Goal: Task Accomplishment & Management: Use online tool/utility

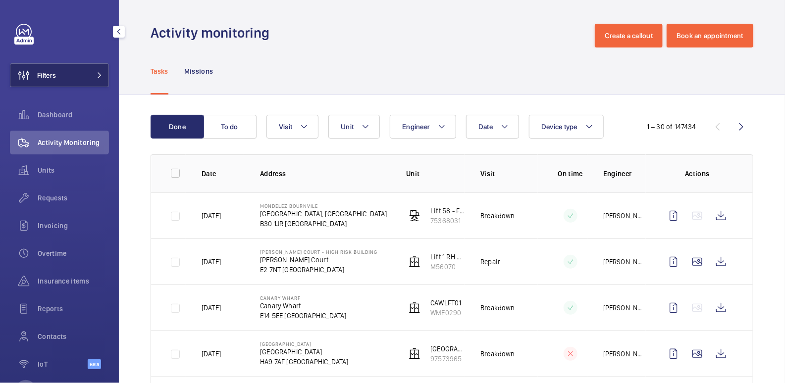
click at [79, 77] on button "Filters" at bounding box center [59, 75] width 99 height 24
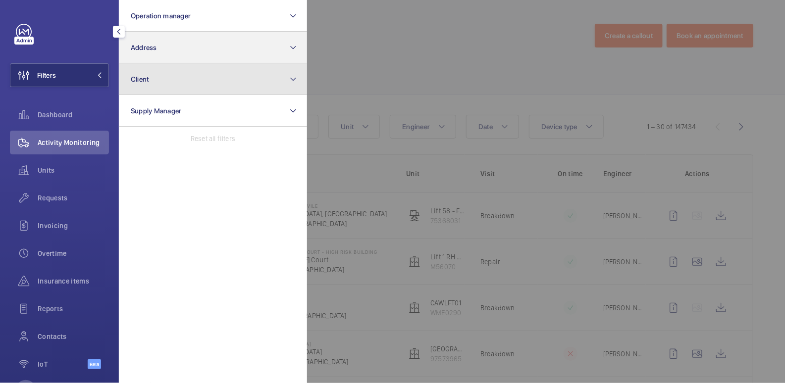
click at [183, 64] on button "Client" at bounding box center [213, 79] width 188 height 32
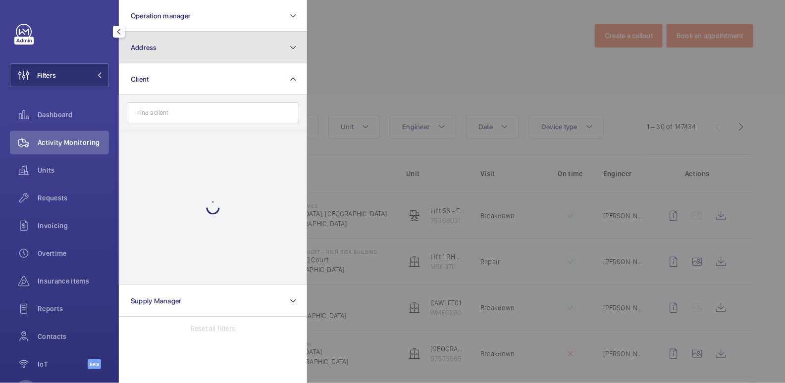
click at [210, 55] on button "Address" at bounding box center [213, 48] width 188 height 32
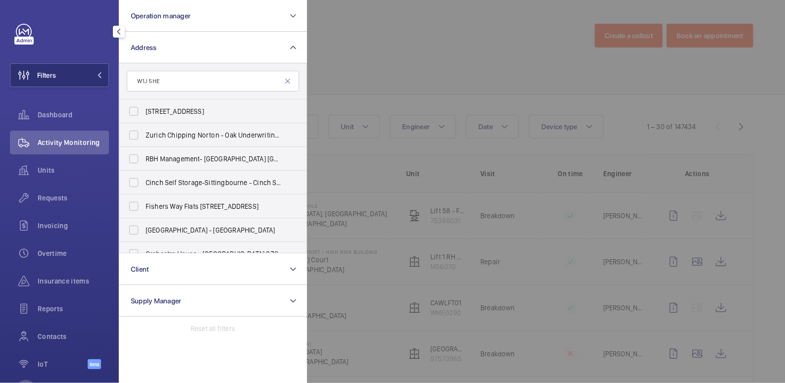
type input "W1J 5HE"
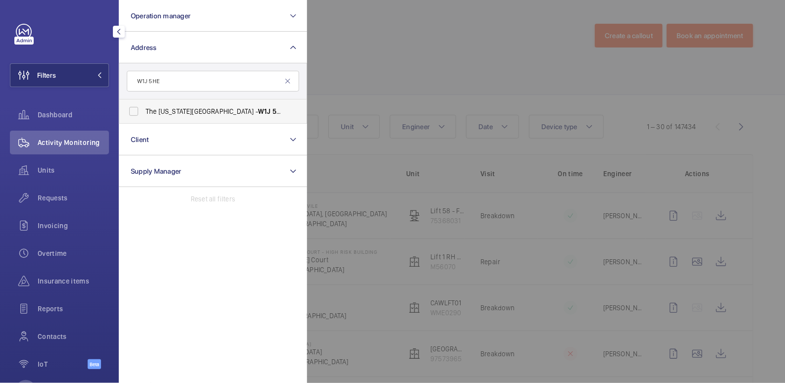
click at [216, 110] on span "The [US_STATE][GEOGRAPHIC_DATA] - [GEOGRAPHIC_DATA]" at bounding box center [214, 112] width 136 height 10
click at [144, 110] on input "The [US_STATE][GEOGRAPHIC_DATA] - [GEOGRAPHIC_DATA]" at bounding box center [134, 112] width 20 height 20
checkbox input "true"
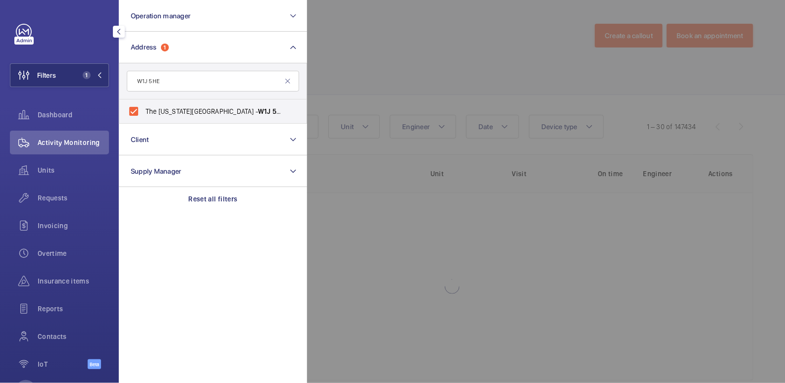
click at [415, 53] on div at bounding box center [699, 191] width 785 height 383
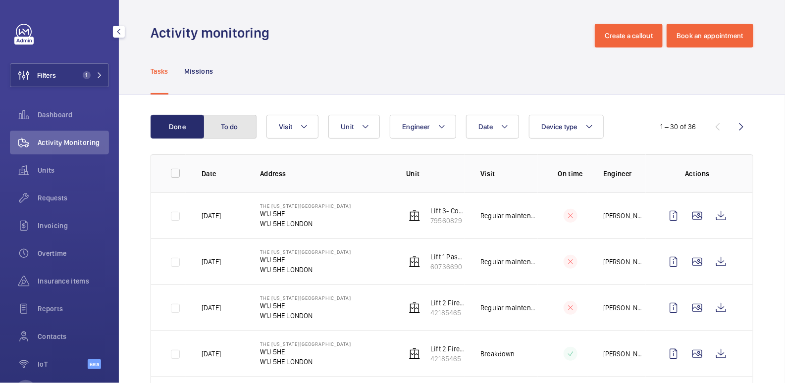
click at [251, 123] on button "To do" at bounding box center [229, 127] width 53 height 24
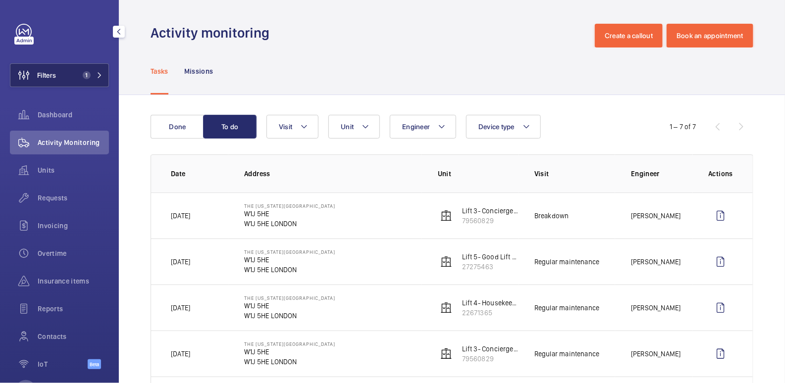
click at [88, 69] on button "Filters 1" at bounding box center [59, 75] width 99 height 24
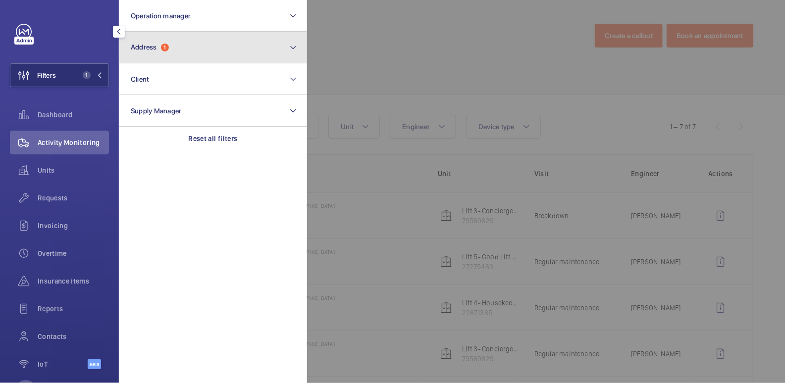
click at [233, 53] on button "Address 1" at bounding box center [213, 48] width 188 height 32
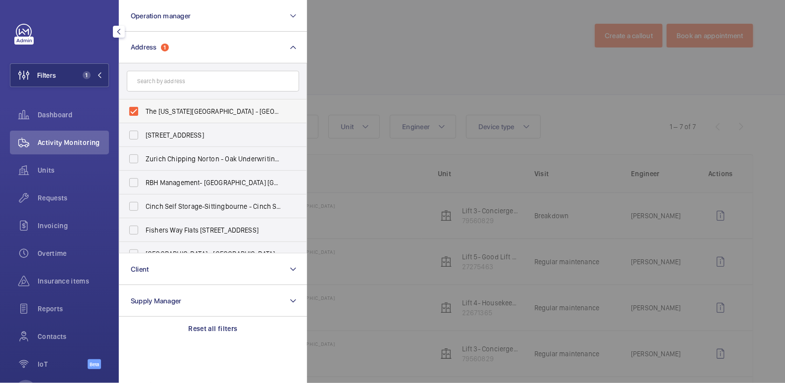
click at [164, 108] on span "The [US_STATE][GEOGRAPHIC_DATA] - [GEOGRAPHIC_DATA]" at bounding box center [214, 112] width 136 height 10
click at [144, 108] on input "The [US_STATE][GEOGRAPHIC_DATA] - [GEOGRAPHIC_DATA]" at bounding box center [134, 112] width 20 height 20
checkbox input "false"
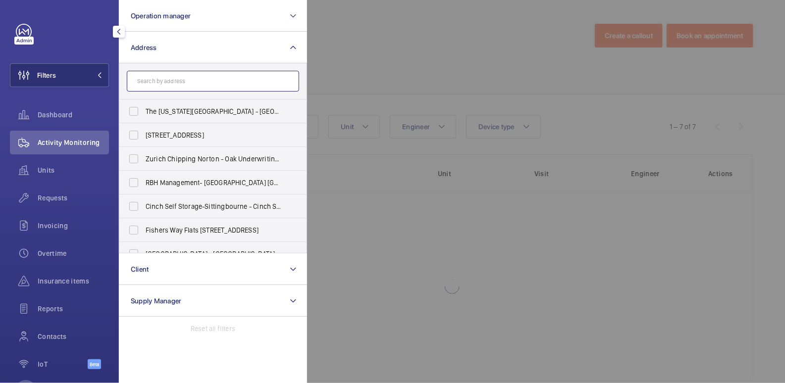
click at [178, 84] on input "text" at bounding box center [213, 81] width 172 height 21
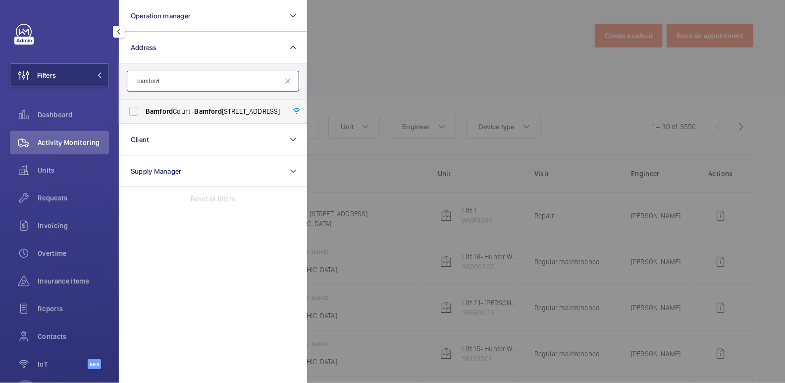
type input "bamford"
drag, startPoint x: 206, startPoint y: 107, endPoint x: 281, endPoint y: 106, distance: 74.8
click at [206, 107] on span "Bamford" at bounding box center [208, 111] width 27 height 8
click at [144, 107] on input "Bamford Court - Bamford Court, CHELMSFORD CM1 1PG" at bounding box center [134, 112] width 20 height 20
checkbox input "true"
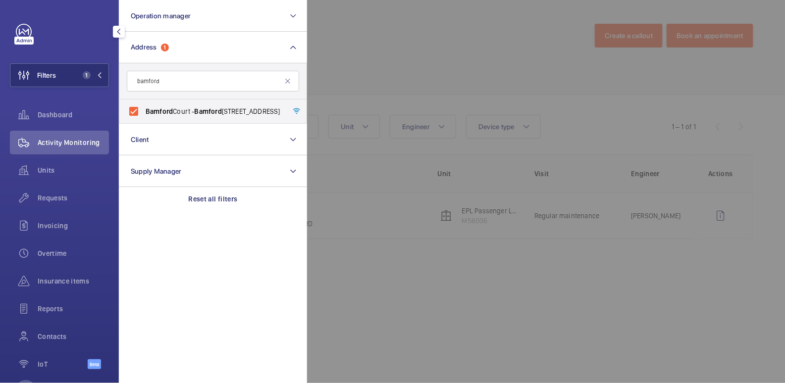
click at [386, 67] on div at bounding box center [699, 191] width 785 height 383
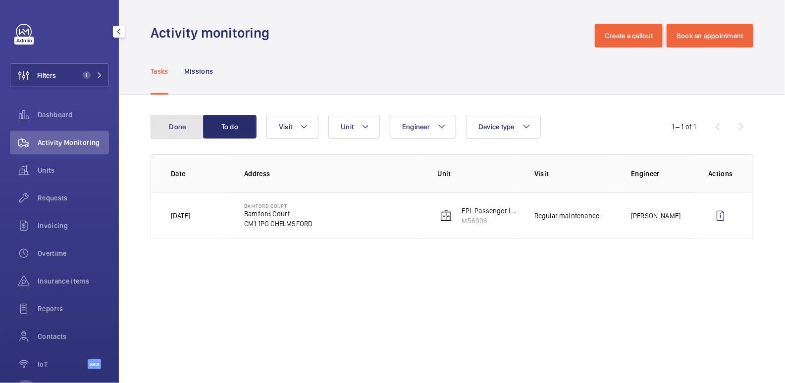
click at [186, 126] on button "Done" at bounding box center [177, 127] width 53 height 24
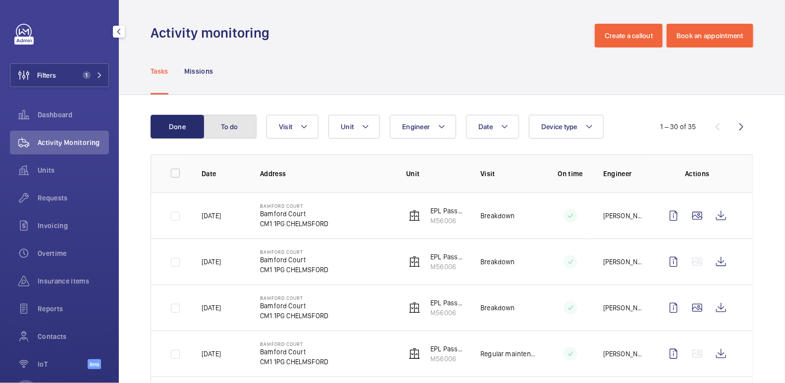
click at [235, 129] on button "To do" at bounding box center [229, 127] width 53 height 24
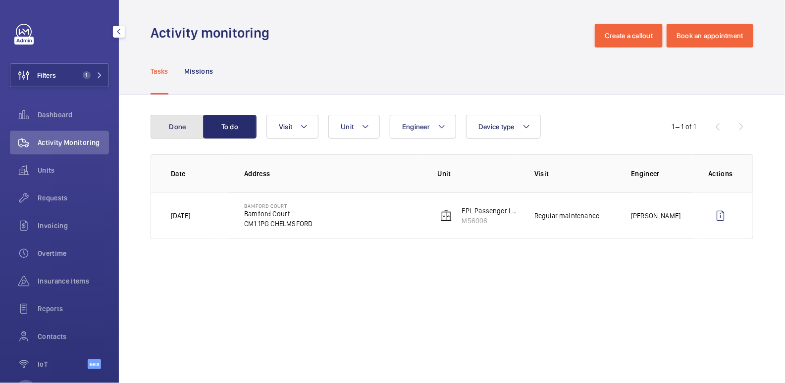
click at [171, 129] on button "Done" at bounding box center [177, 127] width 53 height 24
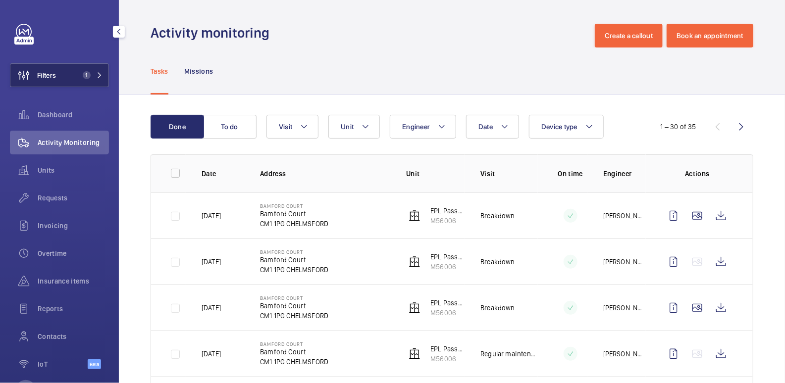
click at [54, 78] on span "Filters" at bounding box center [46, 75] width 19 height 10
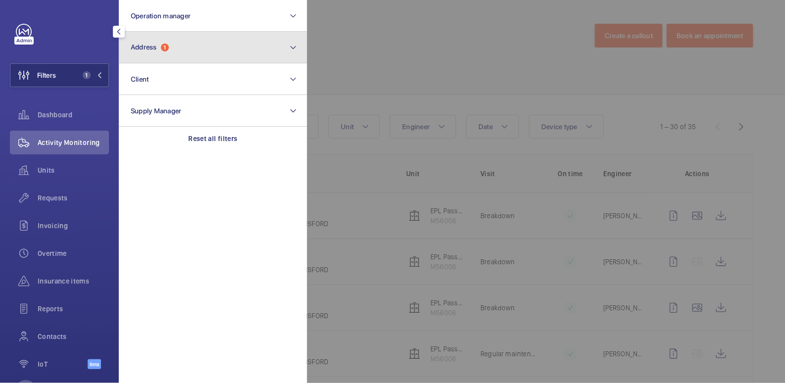
click at [197, 51] on button "Address 1" at bounding box center [213, 48] width 188 height 32
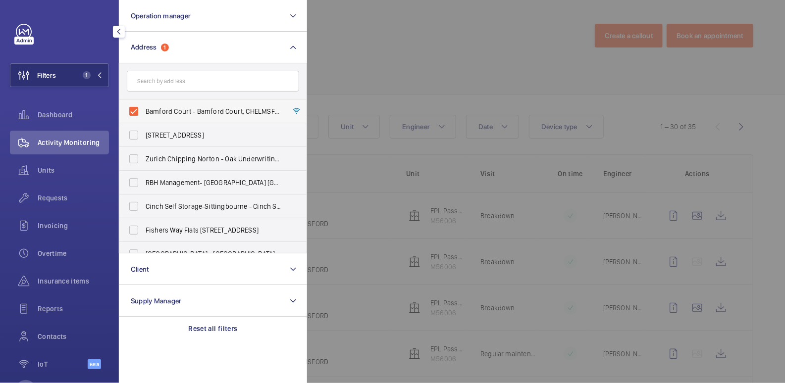
click at [168, 110] on span "Bamford Court - Bamford Court, CHELMSFORD CM1 1PG" at bounding box center [214, 112] width 136 height 10
click at [144, 110] on input "Bamford Court - Bamford Court, CHELMSFORD CM1 1PG" at bounding box center [134, 112] width 20 height 20
checkbox input "false"
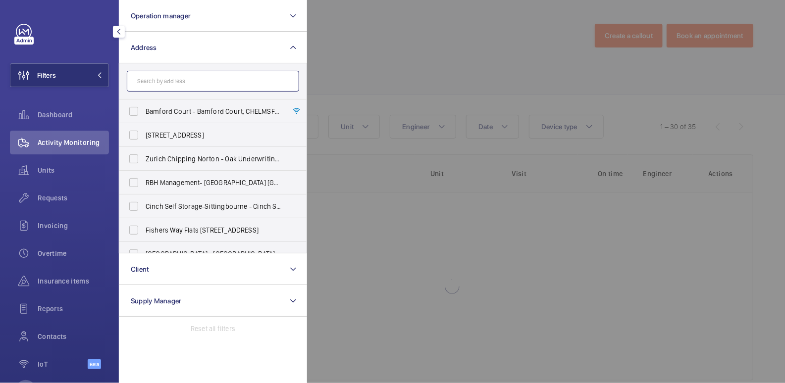
click at [167, 84] on input "text" at bounding box center [213, 81] width 172 height 21
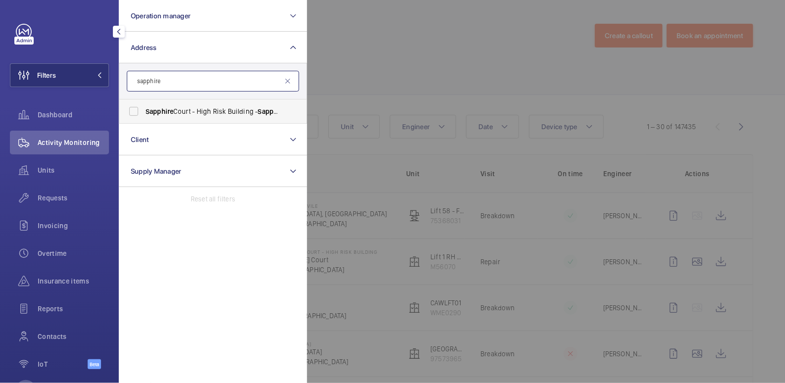
type input "sapphire"
click at [190, 111] on span "[GEOGRAPHIC_DATA] - High [STREET_ADDRESS]" at bounding box center [214, 112] width 136 height 10
click at [144, 111] on input "[GEOGRAPHIC_DATA] - High [STREET_ADDRESS]" at bounding box center [134, 112] width 20 height 20
checkbox input "true"
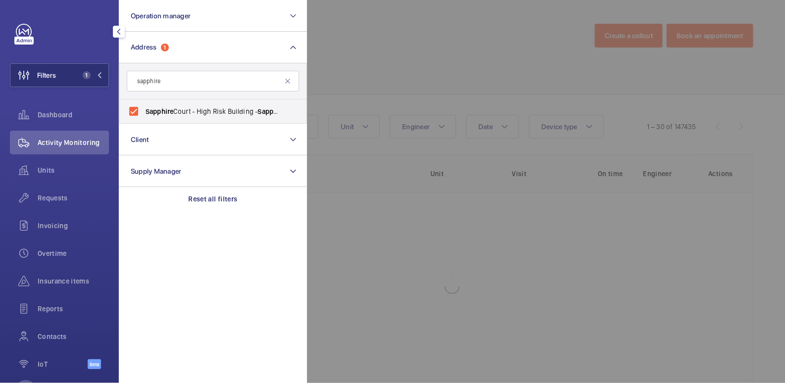
click at [408, 57] on div at bounding box center [699, 191] width 785 height 383
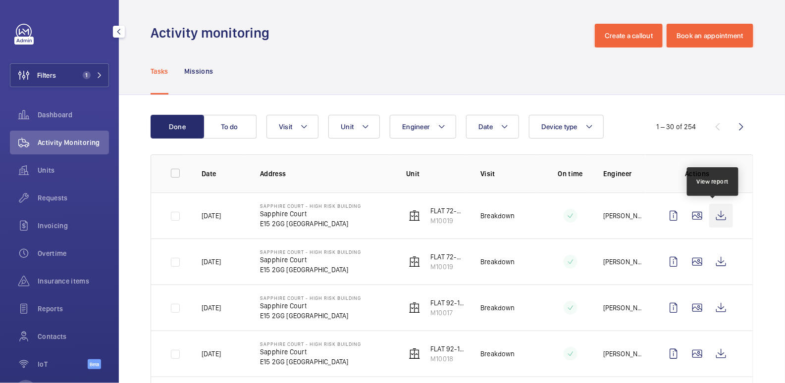
click at [709, 214] on wm-front-icon-button at bounding box center [721, 216] width 24 height 24
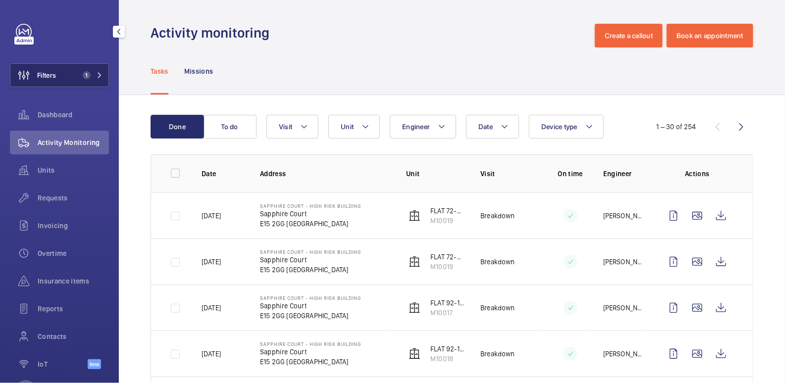
click at [64, 72] on button "Filters 1" at bounding box center [59, 75] width 99 height 24
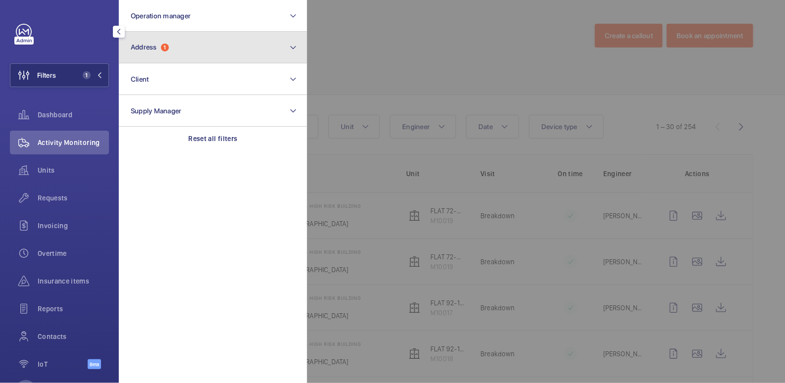
click at [169, 47] on span "Address 1" at bounding box center [150, 47] width 38 height 8
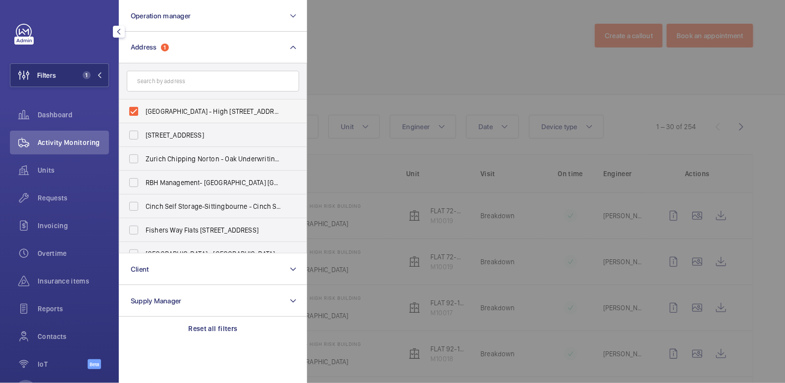
click at [170, 106] on label "[GEOGRAPHIC_DATA] - High [STREET_ADDRESS]" at bounding box center [205, 112] width 172 height 24
click at [144, 106] on input "[GEOGRAPHIC_DATA] - High [STREET_ADDRESS]" at bounding box center [134, 112] width 20 height 20
checkbox input "false"
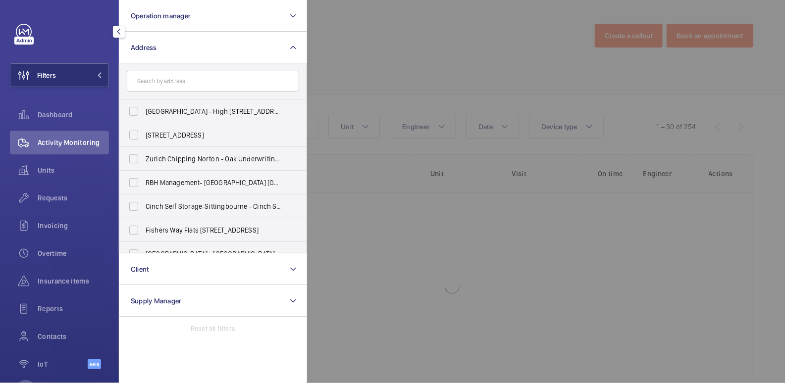
click at [396, 54] on div at bounding box center [699, 191] width 785 height 383
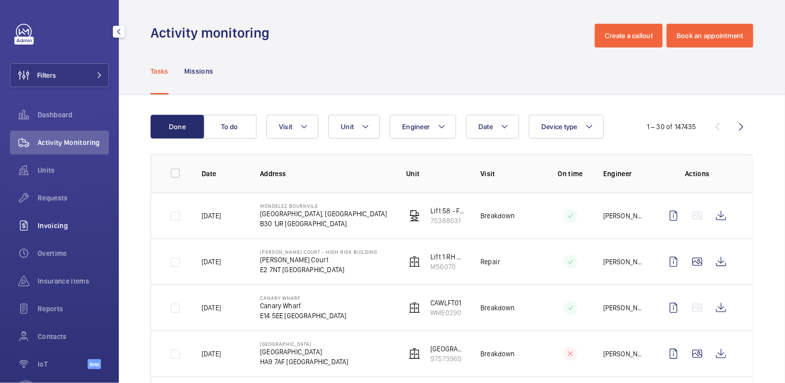
click at [56, 228] on span "Invoicing" at bounding box center [73, 226] width 71 height 10
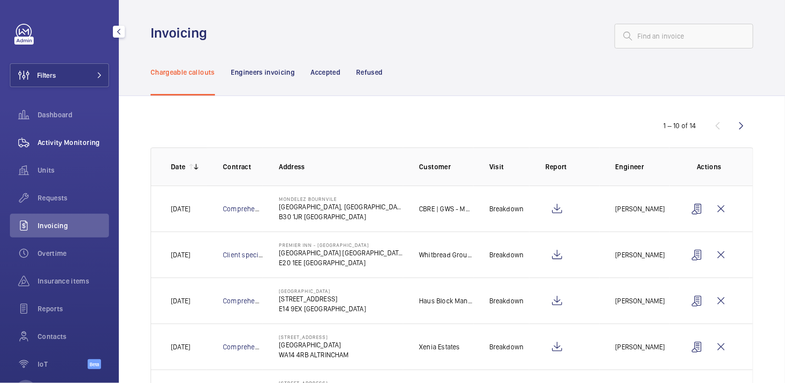
click at [51, 145] on span "Activity Monitoring" at bounding box center [73, 143] width 71 height 10
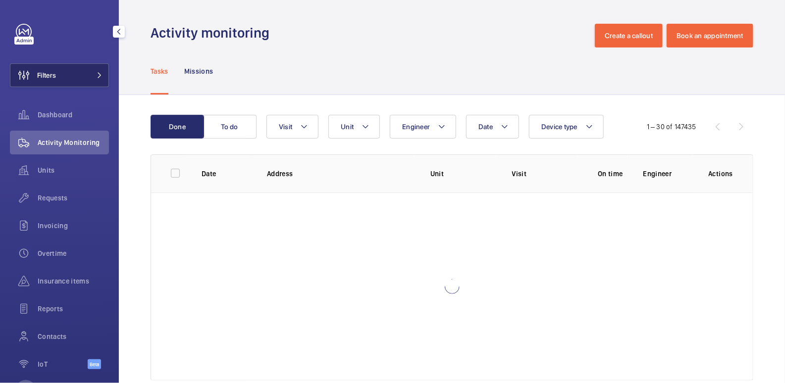
click at [91, 75] on span at bounding box center [97, 75] width 12 height 6
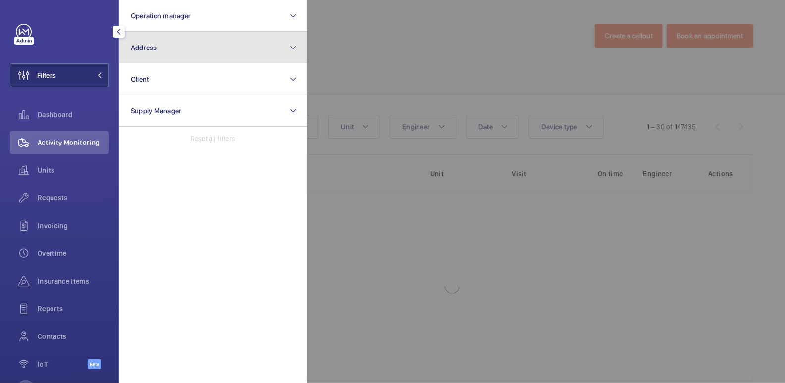
click at [216, 53] on button "Address" at bounding box center [213, 48] width 188 height 32
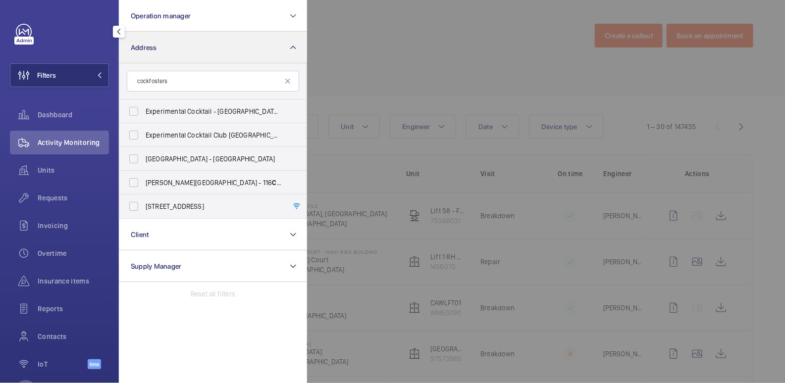
type input "cockfosters"
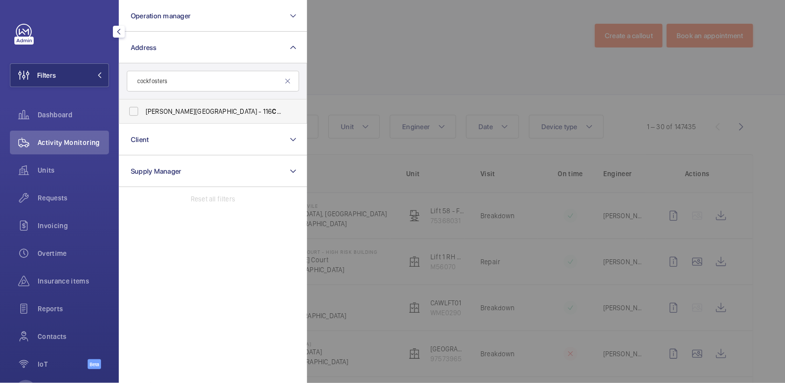
click at [272, 114] on span "Cockfosters" at bounding box center [291, 111] width 38 height 8
click at [144, 114] on input "[PERSON_NAME] House - [STREET_ADDRESS]" at bounding box center [134, 112] width 20 height 20
checkbox input "true"
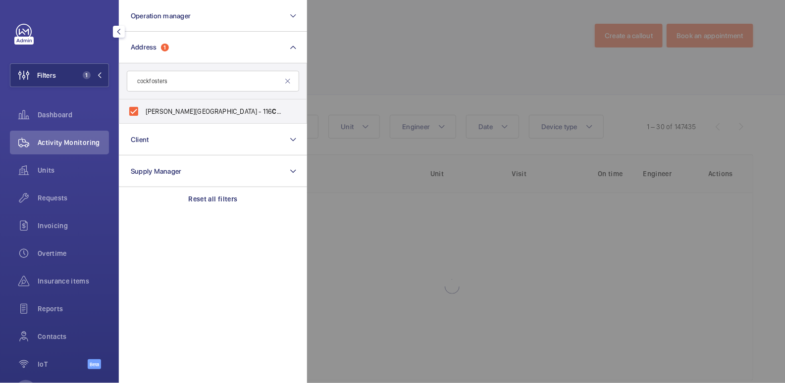
click at [392, 61] on div at bounding box center [699, 191] width 785 height 383
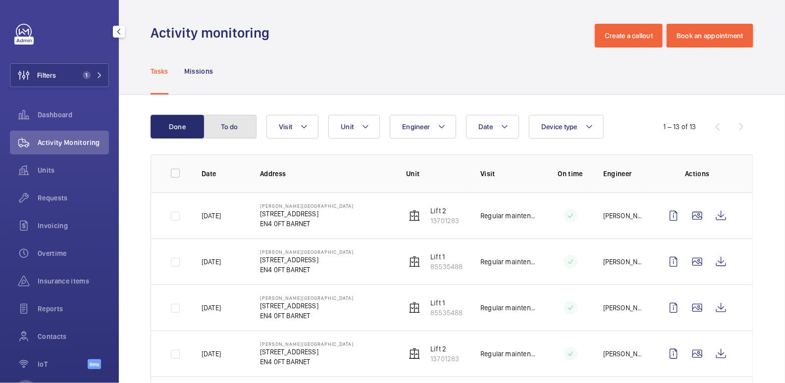
click at [240, 128] on button "To do" at bounding box center [229, 127] width 53 height 24
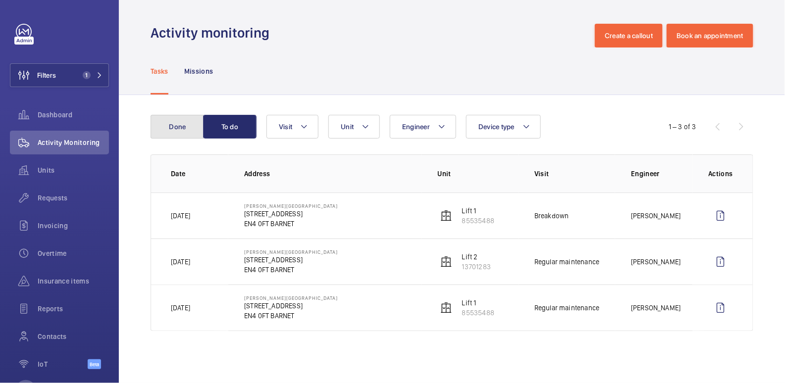
click at [177, 128] on button "Done" at bounding box center [177, 127] width 53 height 24
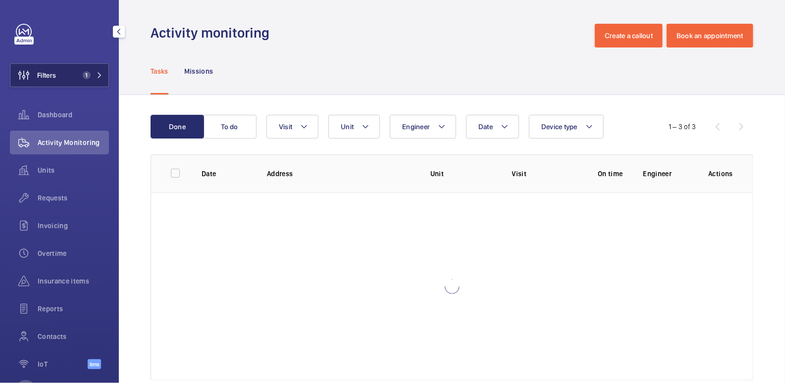
click at [55, 77] on span "Filters" at bounding box center [46, 75] width 19 height 10
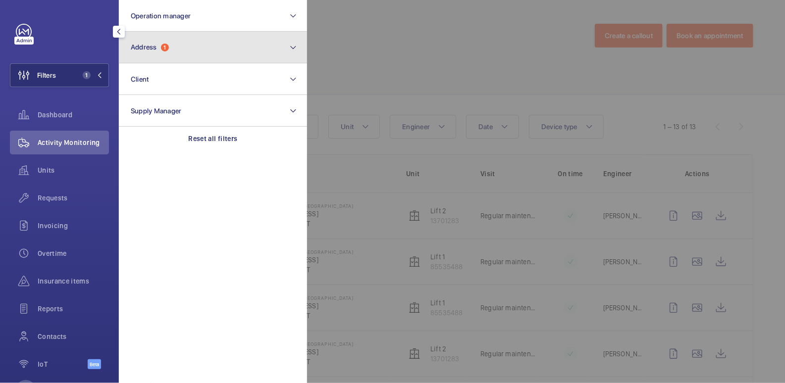
drag, startPoint x: 189, startPoint y: 47, endPoint x: 184, endPoint y: 56, distance: 10.4
click at [189, 47] on button "Address 1" at bounding box center [213, 48] width 188 height 32
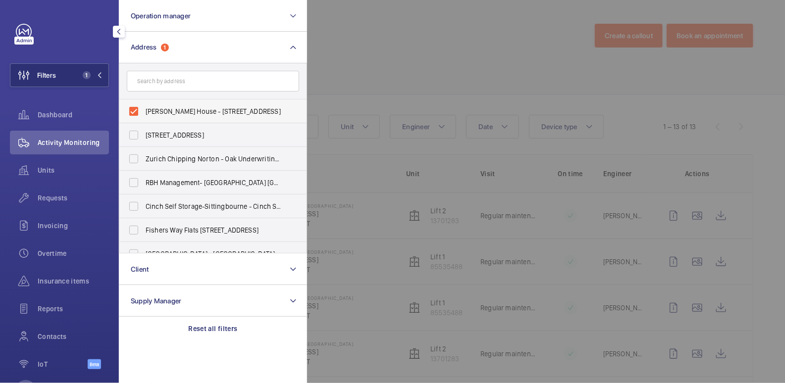
click at [179, 110] on span "[PERSON_NAME] House - [STREET_ADDRESS]" at bounding box center [214, 112] width 136 height 10
click at [144, 110] on input "[PERSON_NAME] House - [STREET_ADDRESS]" at bounding box center [134, 112] width 20 height 20
checkbox input "false"
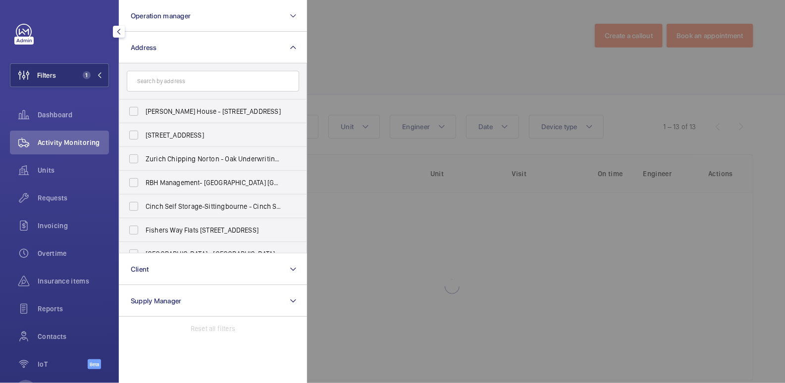
click at [429, 54] on div at bounding box center [699, 191] width 785 height 383
